Goal: Find specific page/section: Find specific page/section

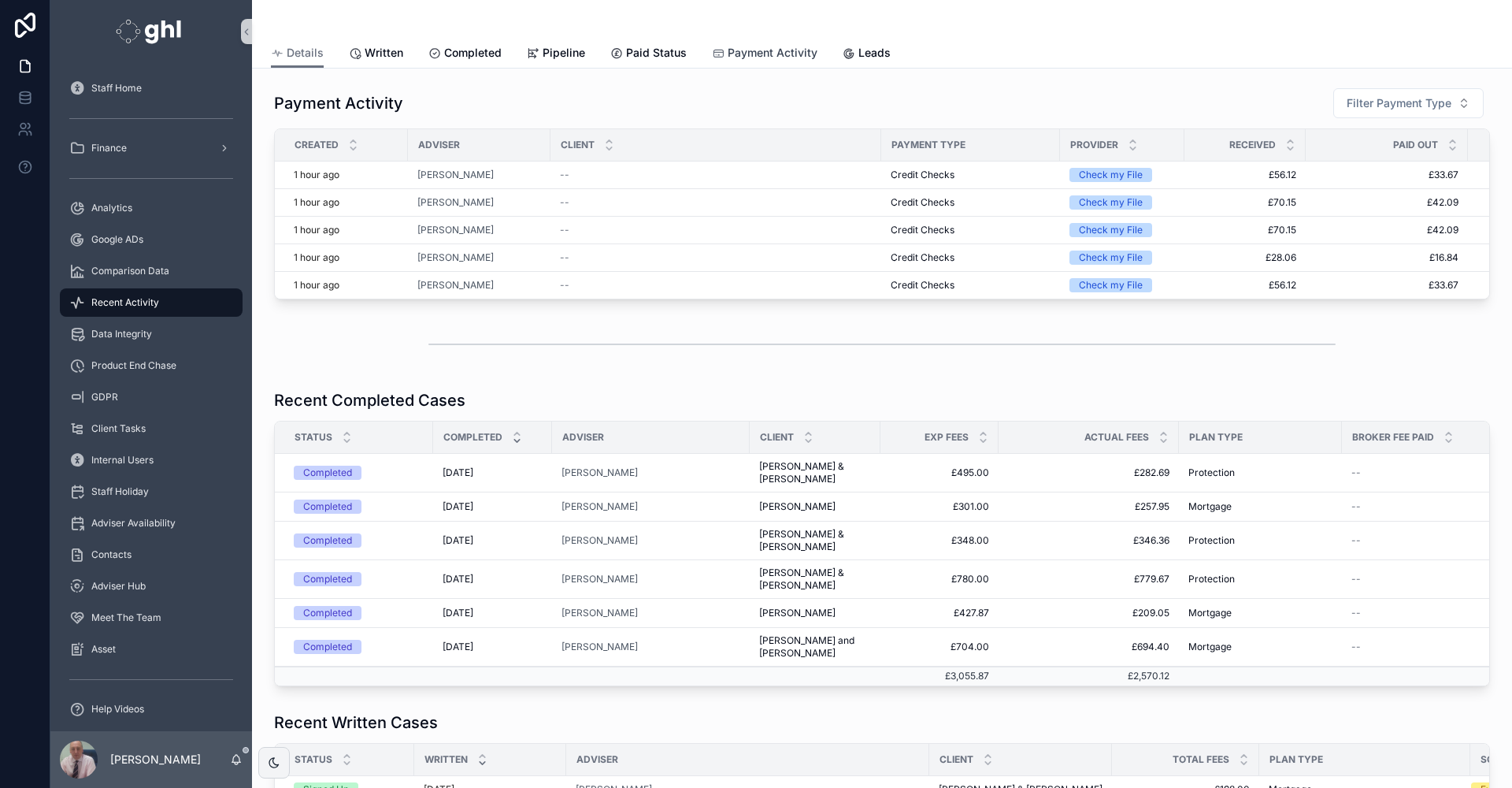
click at [769, 54] on span "Payment Activity" at bounding box center [773, 53] width 90 height 16
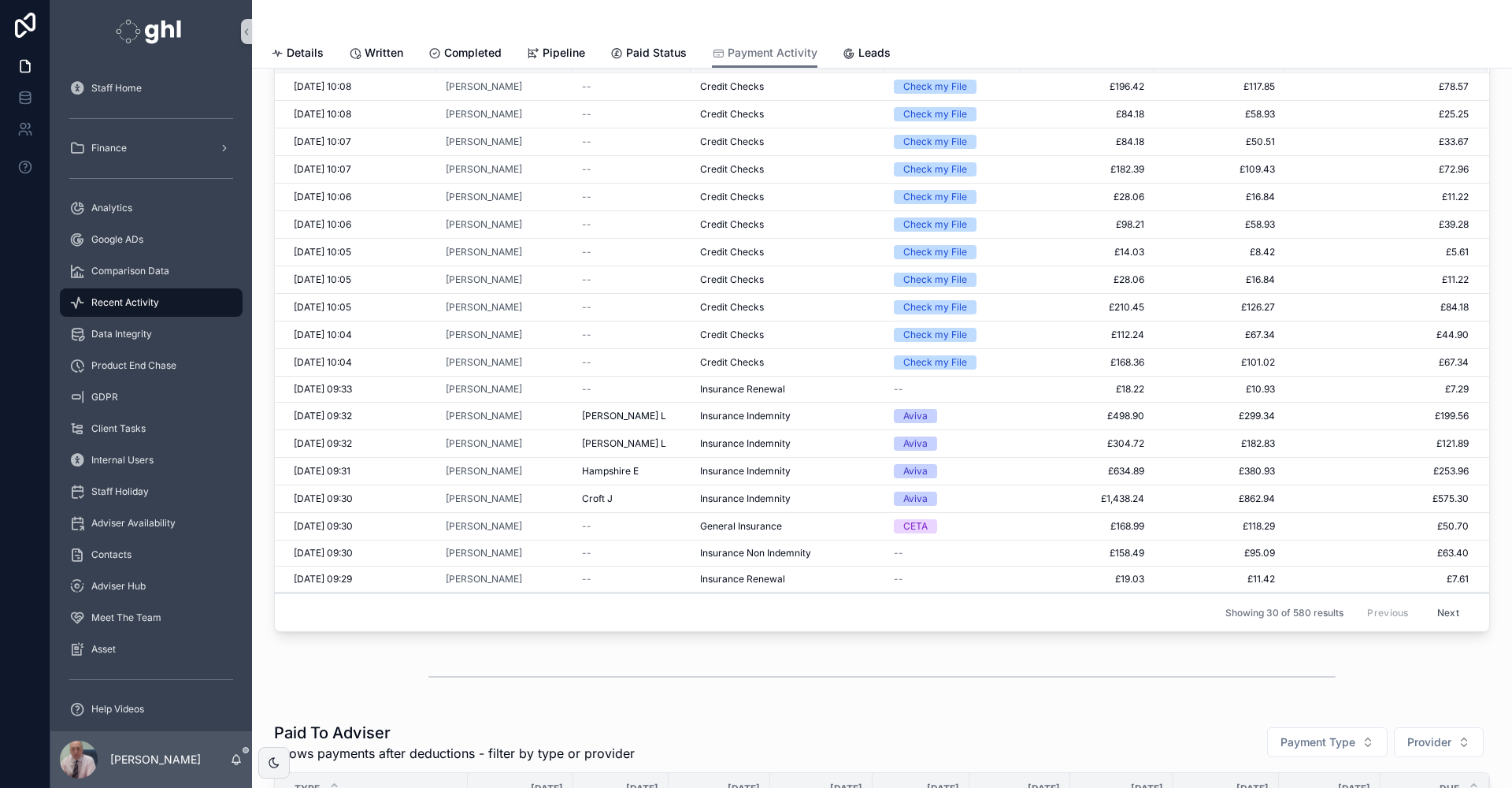
scroll to position [28, 0]
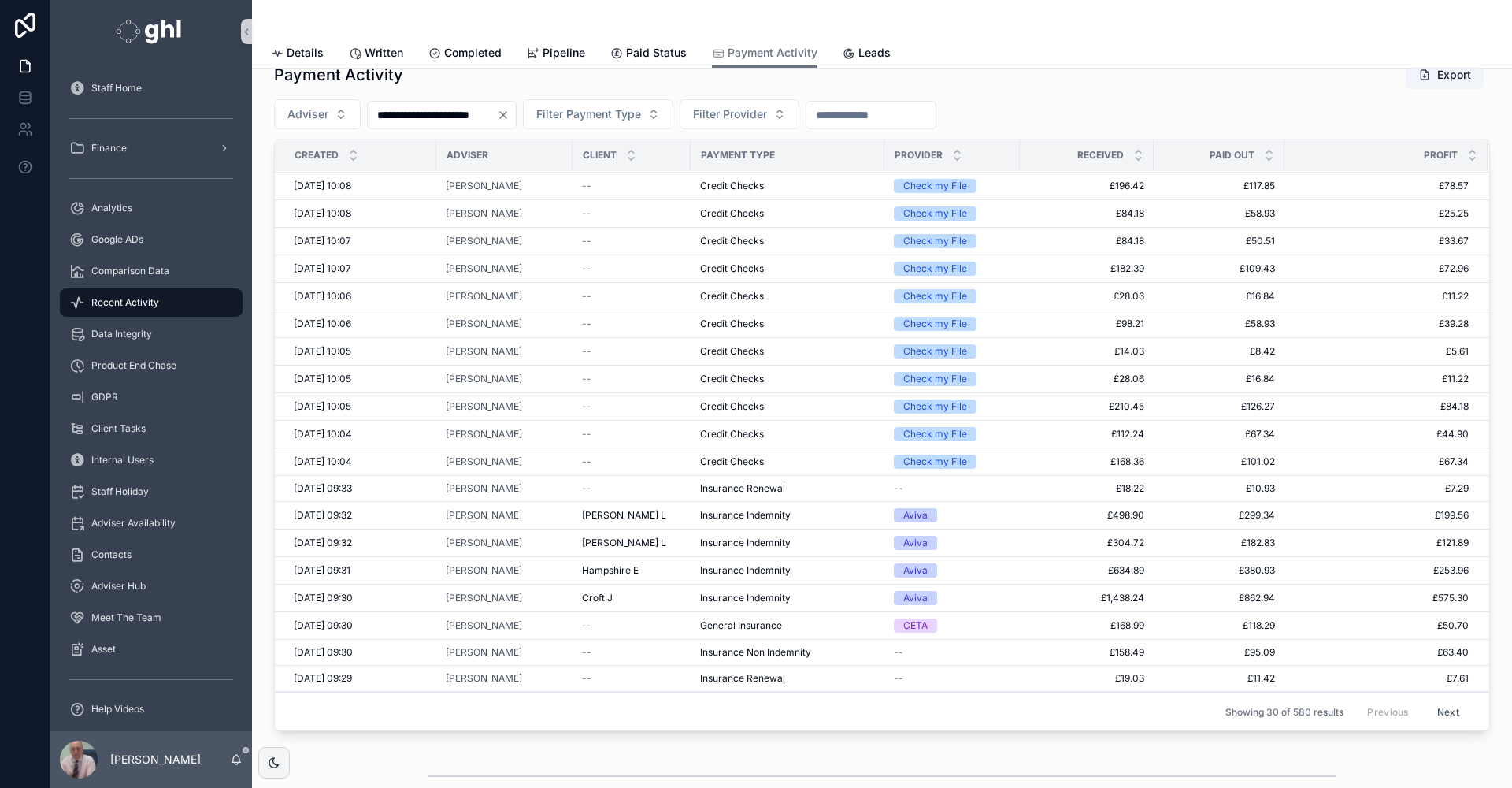
click at [1427, 707] on button "Next" at bounding box center [1448, 711] width 44 height 24
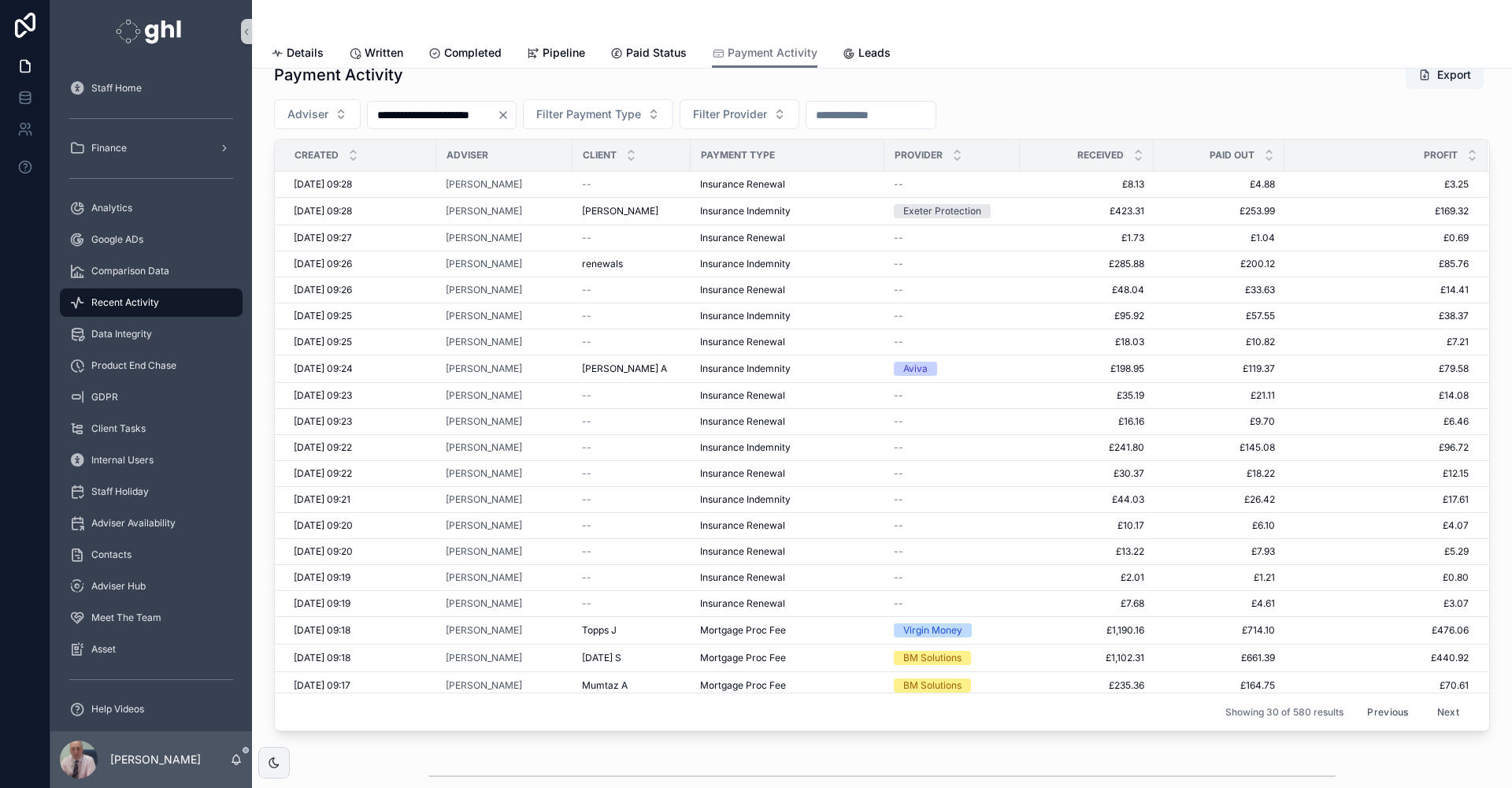
click at [1428, 706] on button "Next" at bounding box center [1448, 711] width 44 height 24
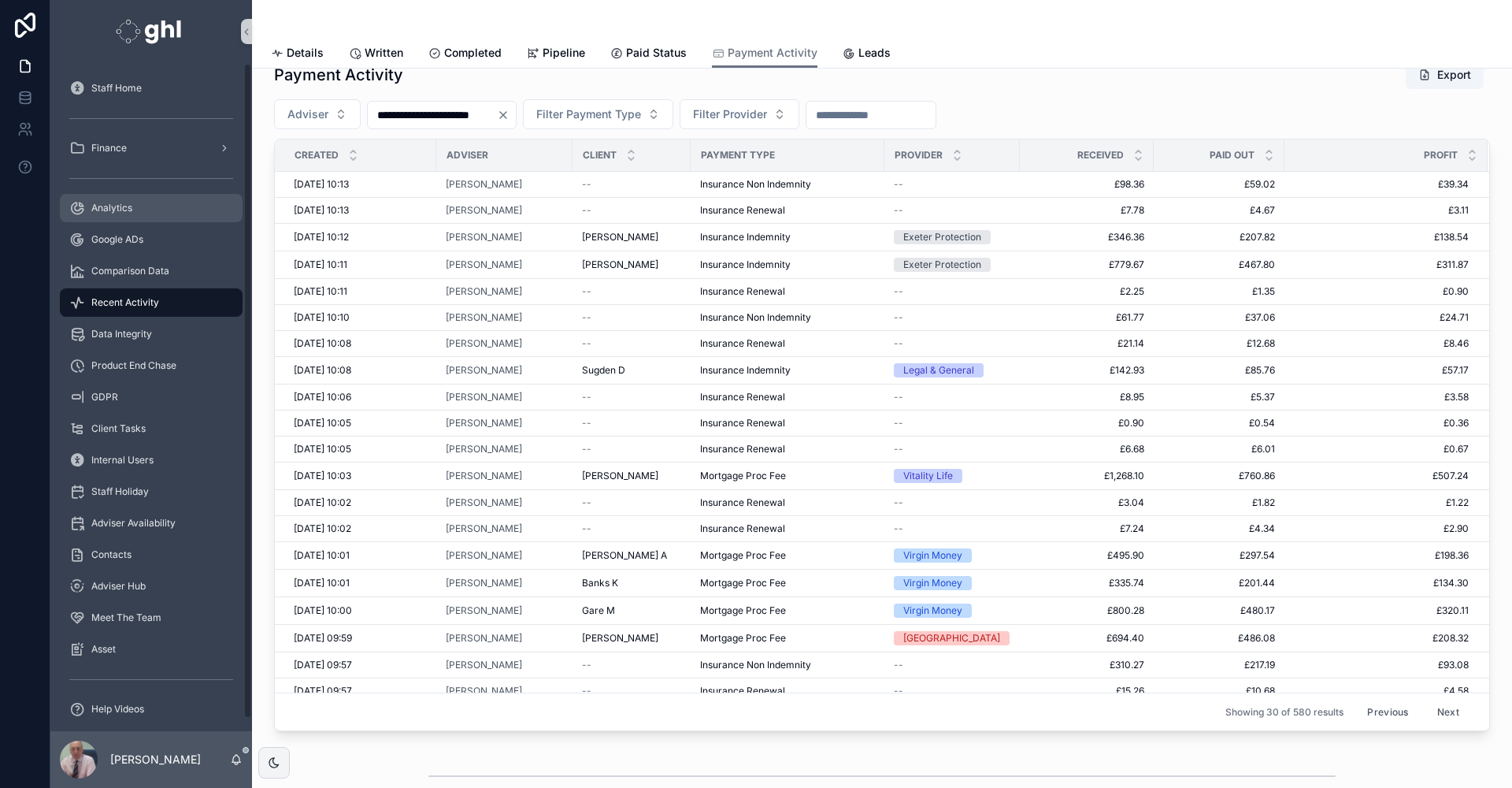
click at [100, 204] on span "Analytics" at bounding box center [112, 208] width 41 height 13
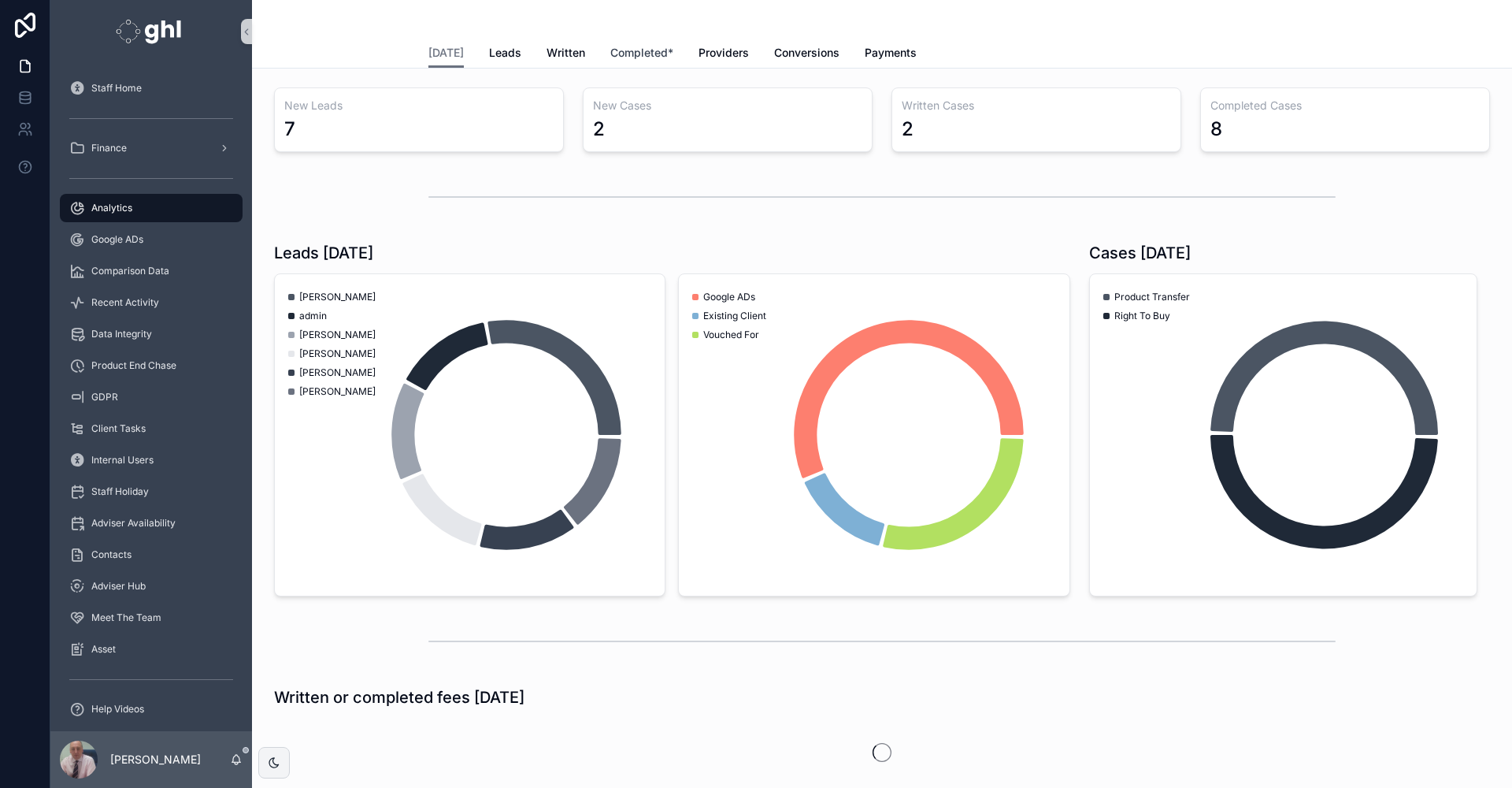
click at [647, 51] on span "Completed*" at bounding box center [642, 53] width 63 height 16
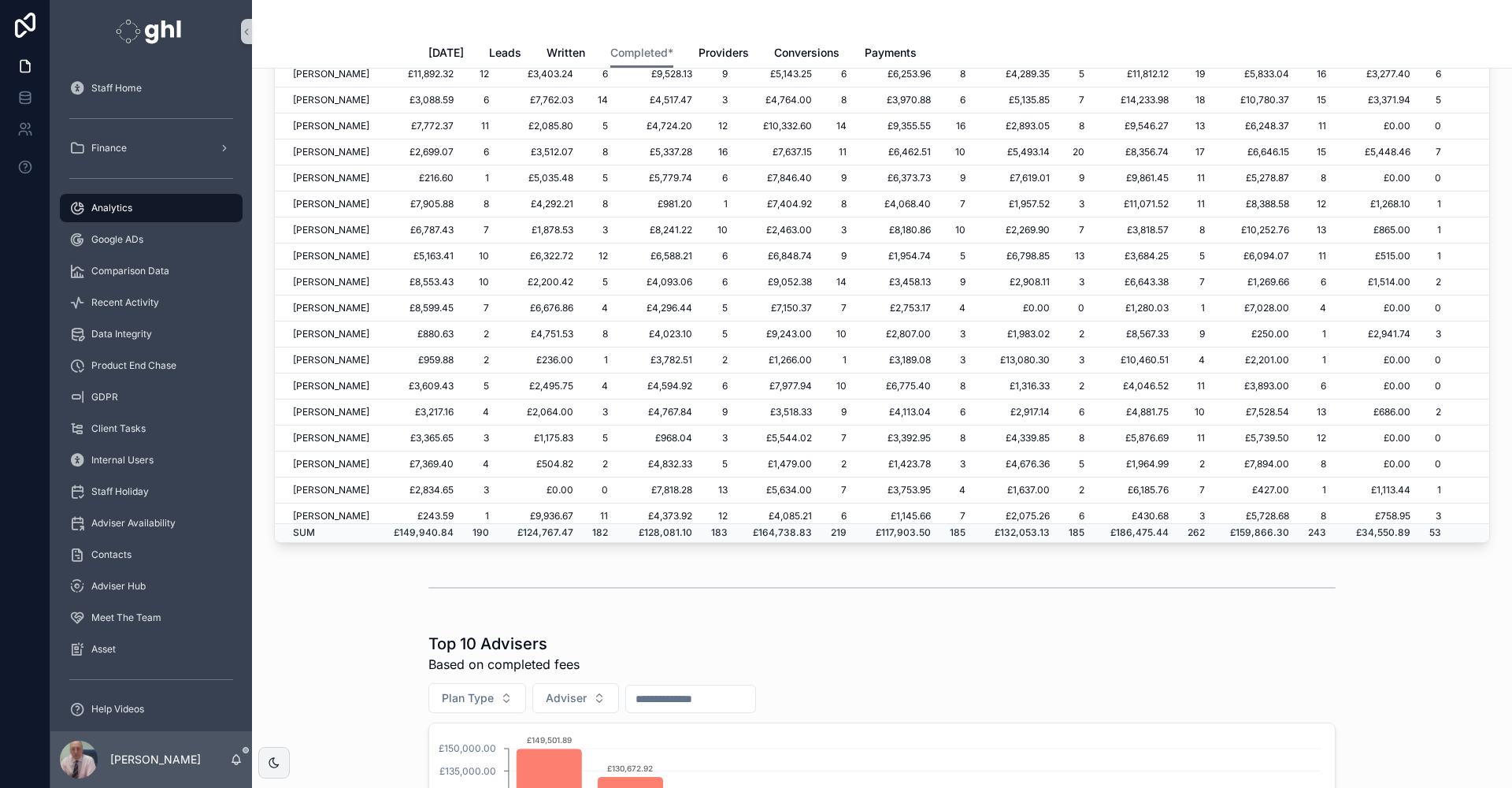
scroll to position [0, 161]
